Goal: Check status: Check status

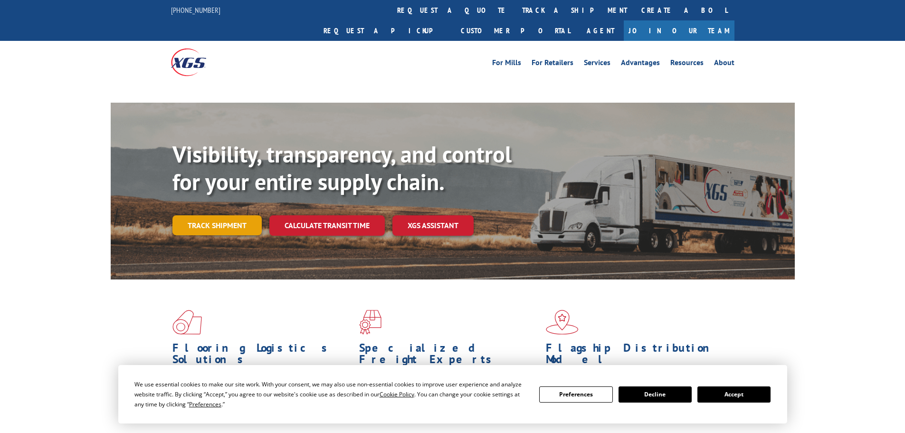
click at [221, 215] on link "Track shipment" at bounding box center [216, 225] width 89 height 20
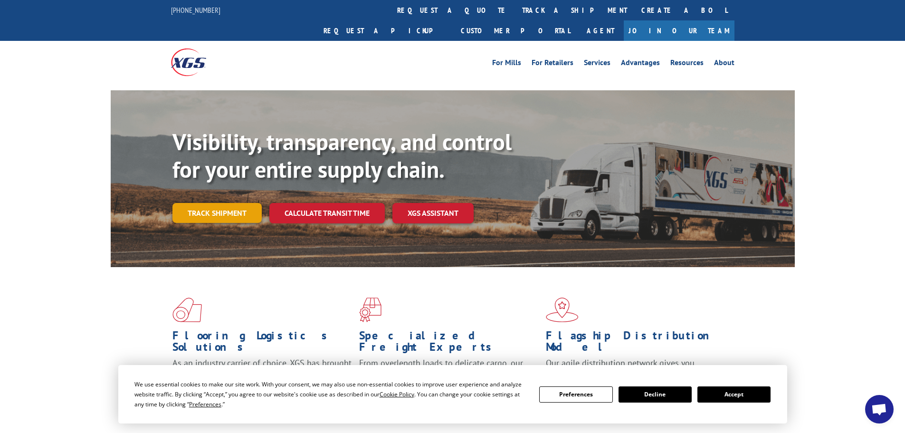
click at [220, 203] on link "Track shipment" at bounding box center [216, 213] width 89 height 20
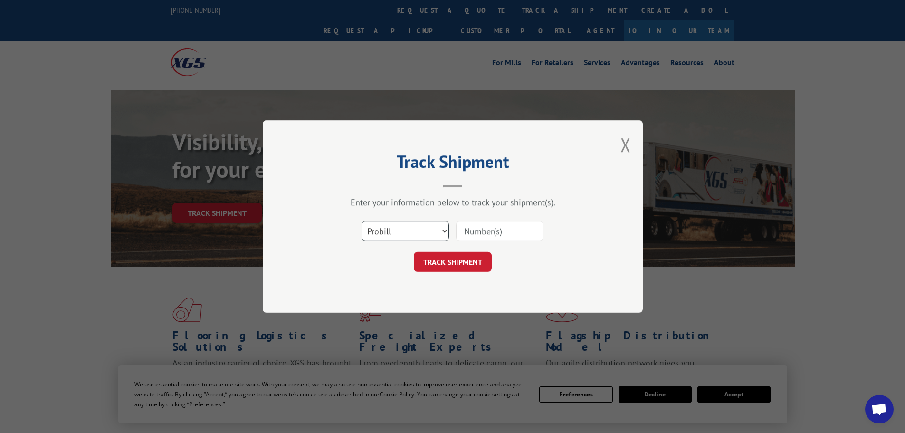
drag, startPoint x: 374, startPoint y: 231, endPoint x: 374, endPoint y: 239, distance: 7.6
click at [374, 231] on select "Select category... Probill BOL PO" at bounding box center [404, 231] width 87 height 20
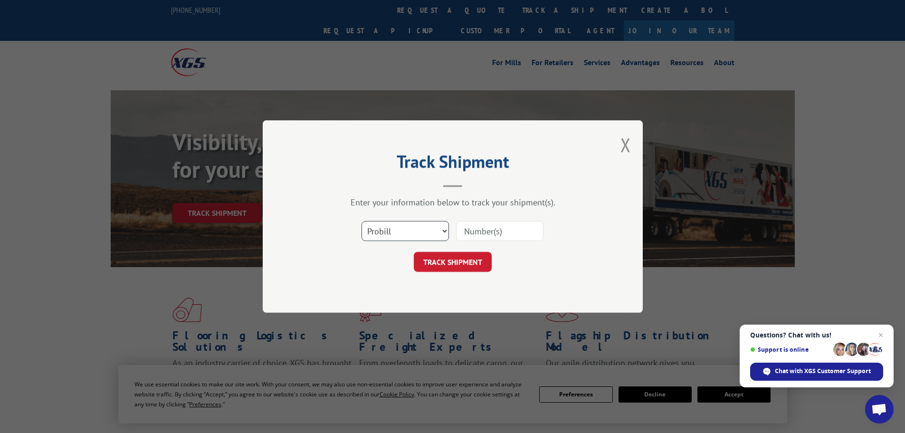
select select "po"
click at [361, 221] on select "Select category... Probill BOL PO" at bounding box center [404, 231] width 87 height 20
click at [491, 232] on input at bounding box center [499, 231] width 87 height 20
paste input "24511367"
type input "24511367"
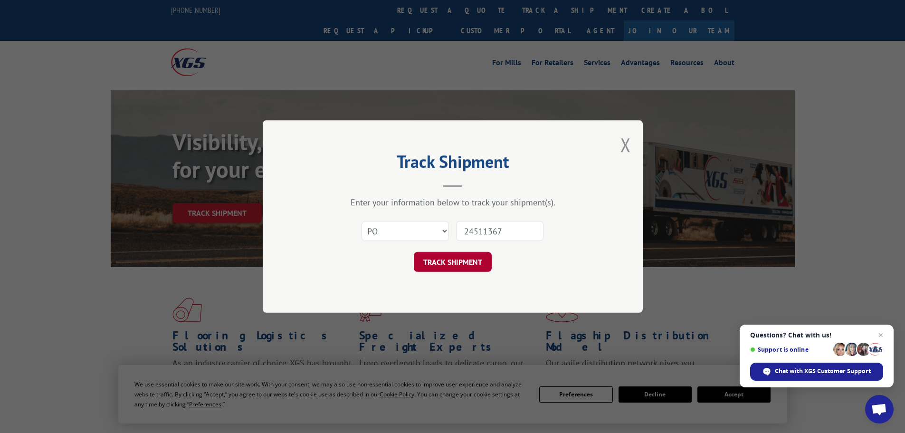
click at [463, 261] on button "TRACK SHIPMENT" at bounding box center [453, 262] width 78 height 20
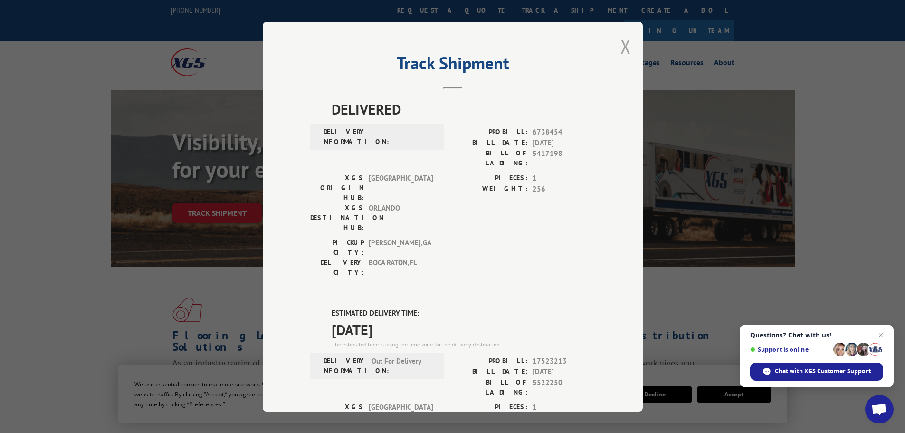
click at [620, 48] on button "Close modal" at bounding box center [625, 46] width 10 height 25
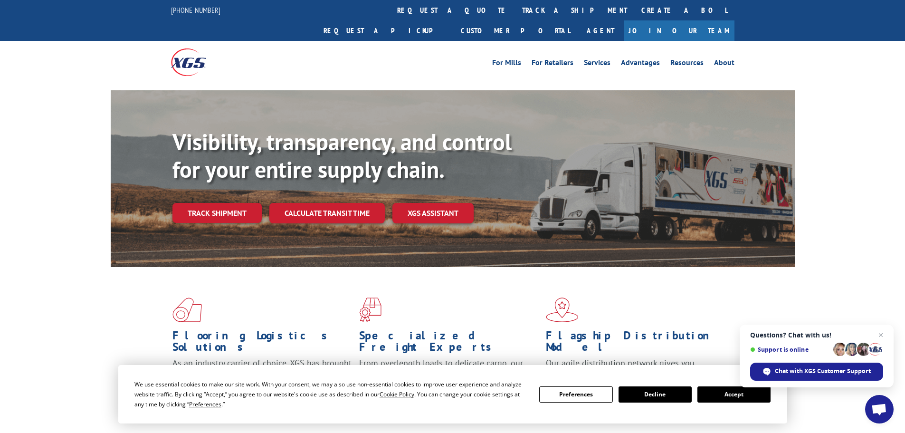
click at [240, 203] on link "Track shipment" at bounding box center [216, 213] width 89 height 20
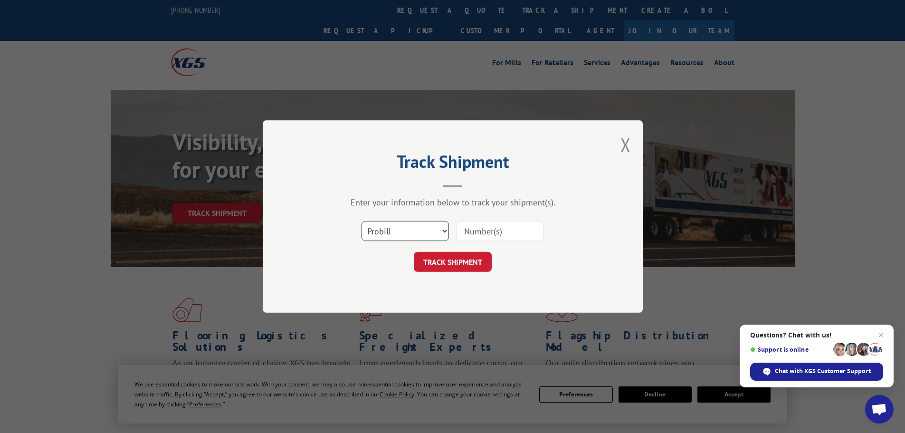
click at [407, 238] on select "Select category... Probill BOL PO" at bounding box center [404, 231] width 87 height 20
select select "po"
click at [361, 221] on select "Select category... Probill BOL PO" at bounding box center [404, 231] width 87 height 20
click at [516, 230] on input at bounding box center [499, 231] width 87 height 20
paste input "24511362"
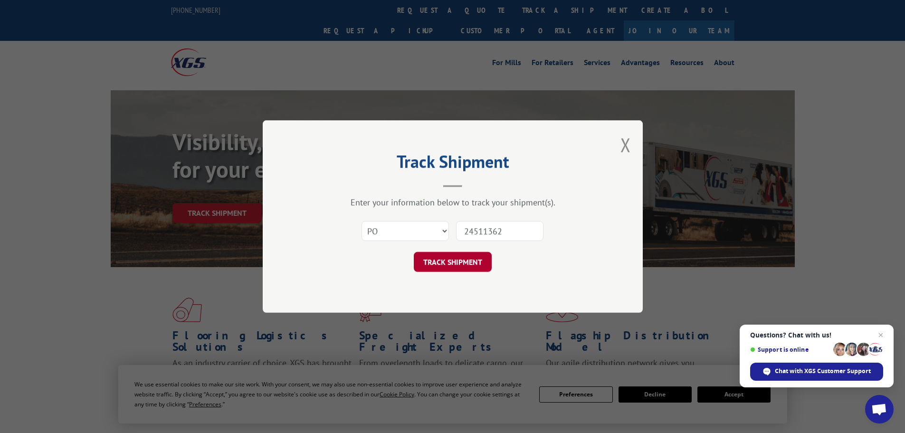
type input "24511362"
click at [452, 261] on button "TRACK SHIPMENT" at bounding box center [453, 262] width 78 height 20
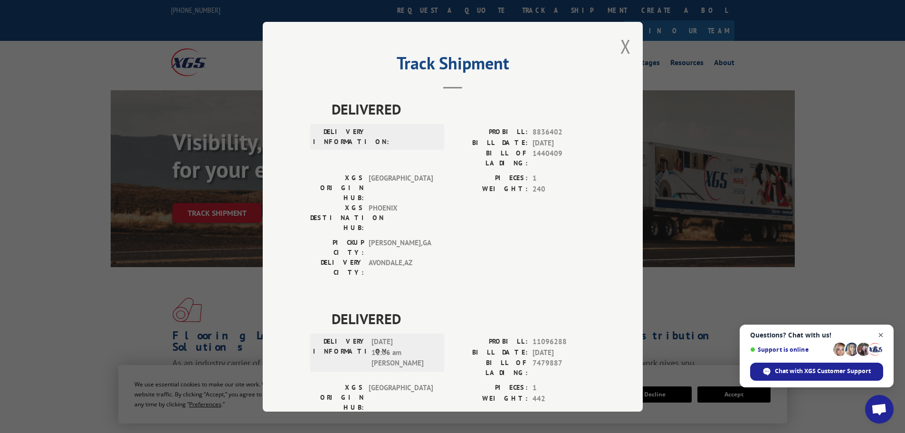
click at [880, 333] on span "Close chat" at bounding box center [881, 335] width 12 height 12
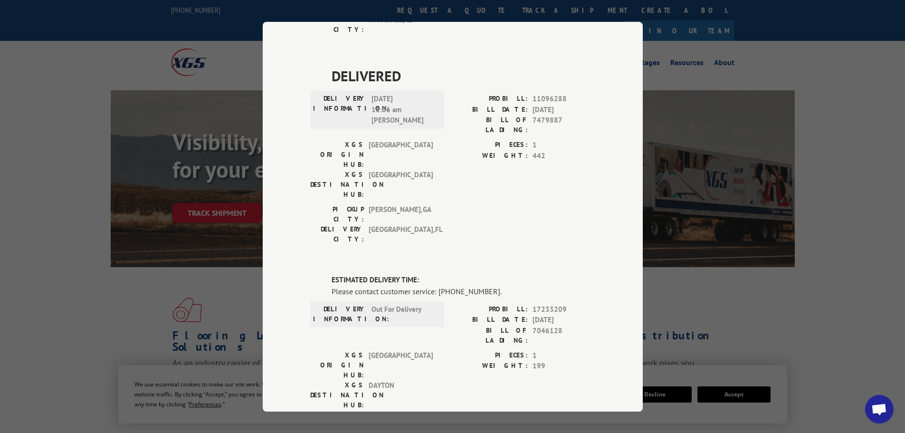
scroll to position [285, 0]
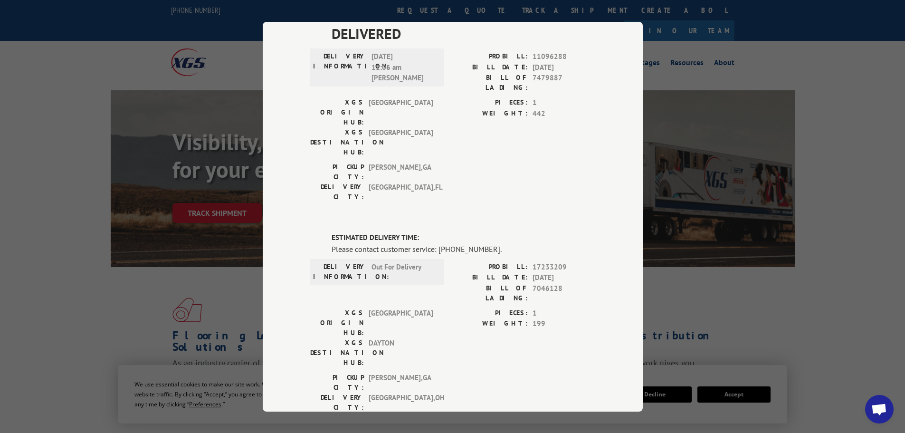
click at [872, 407] on span "Open chat" at bounding box center [879, 409] width 16 height 13
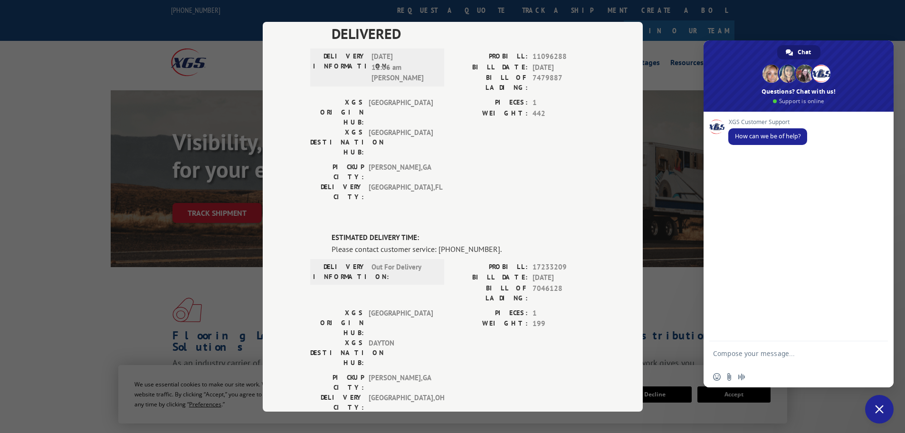
click at [774, 356] on textarea "Compose your message..." at bounding box center [788, 357] width 150 height 17
paste textarea "24511362"
click at [713, 353] on textarea "24511362" at bounding box center [788, 355] width 150 height 9
type textarea "Can you please provide an update on PO#24511362"
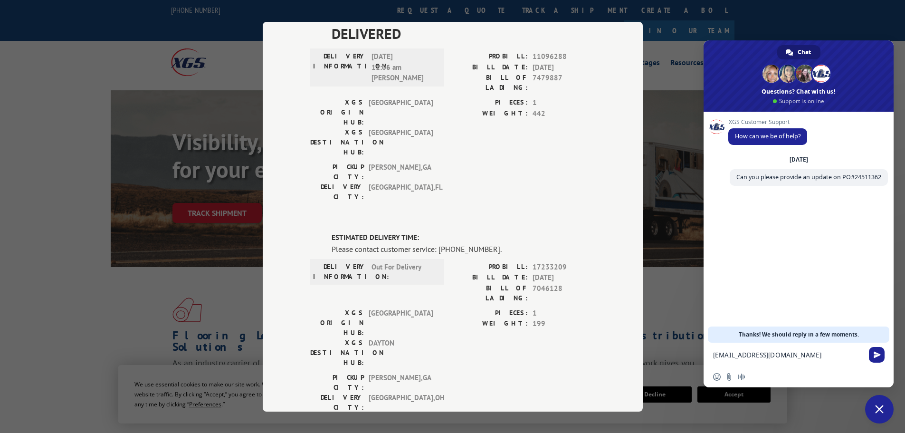
type textarea "[EMAIL_ADDRESS][DOMAIN_NAME]"
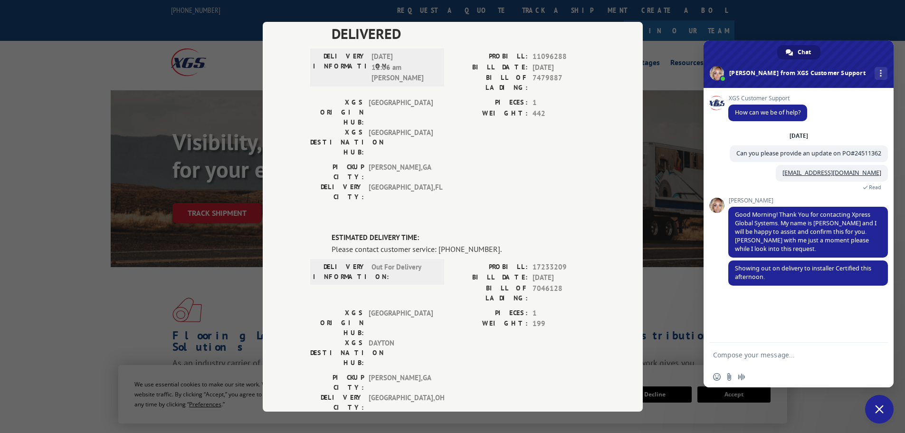
click at [836, 356] on textarea "Compose your message..." at bounding box center [788, 355] width 150 height 9
type textarea "Thanks!!"
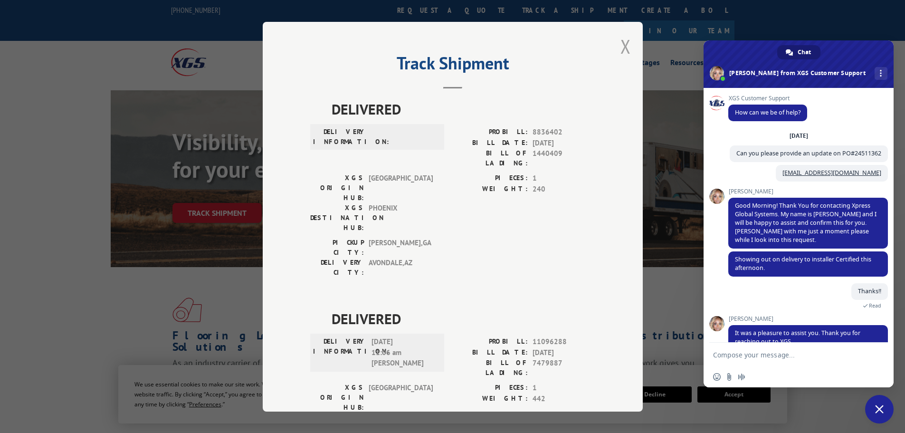
scroll to position [81, 0]
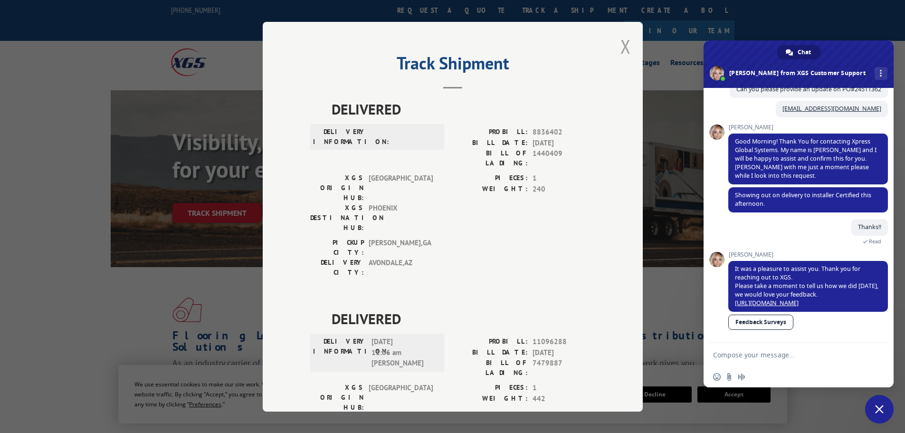
click at [620, 45] on button "Close modal" at bounding box center [625, 46] width 10 height 25
